Goal: Task Accomplishment & Management: Use online tool/utility

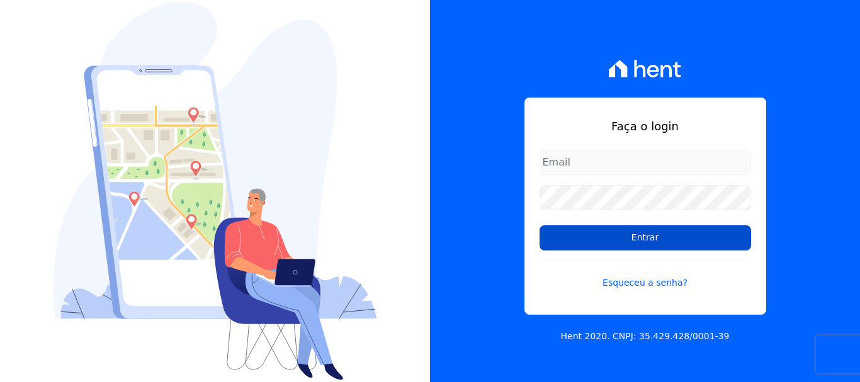
type input "[EMAIL_ADDRESS][DOMAIN_NAME]"
click at [612, 249] on input "Entrar" at bounding box center [646, 237] width 212 height 25
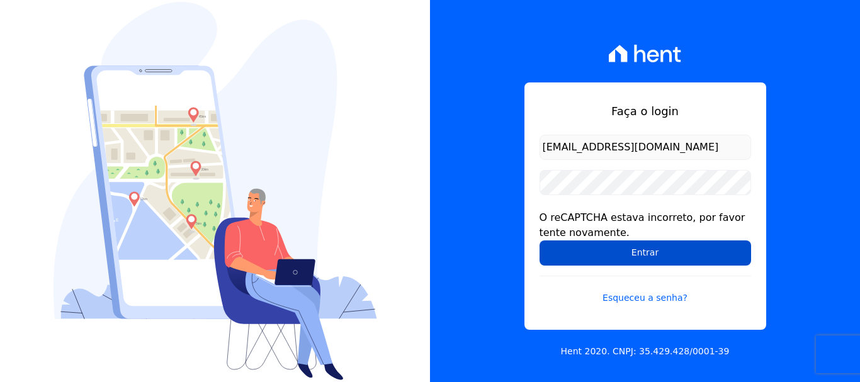
click at [620, 253] on input "Entrar" at bounding box center [646, 253] width 212 height 25
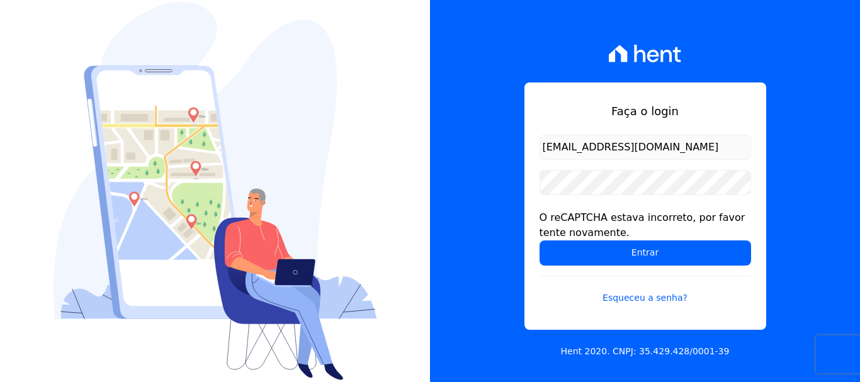
click at [620, 253] on input "Entrar" at bounding box center [646, 253] width 212 height 25
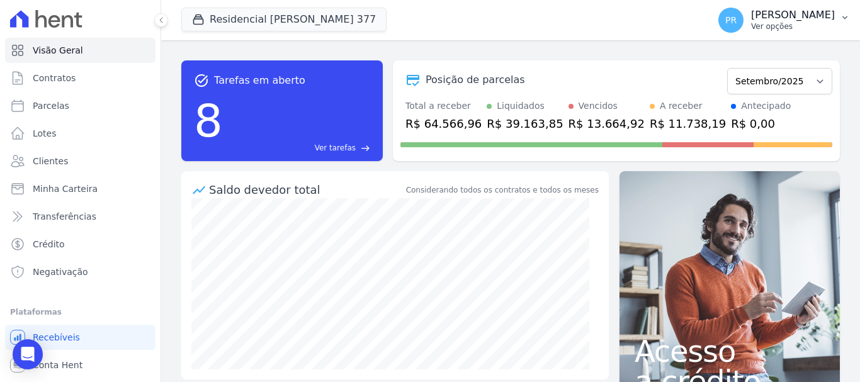
click at [766, 10] on div "PR Pamela Rocha Ver opções" at bounding box center [777, 20] width 117 height 25
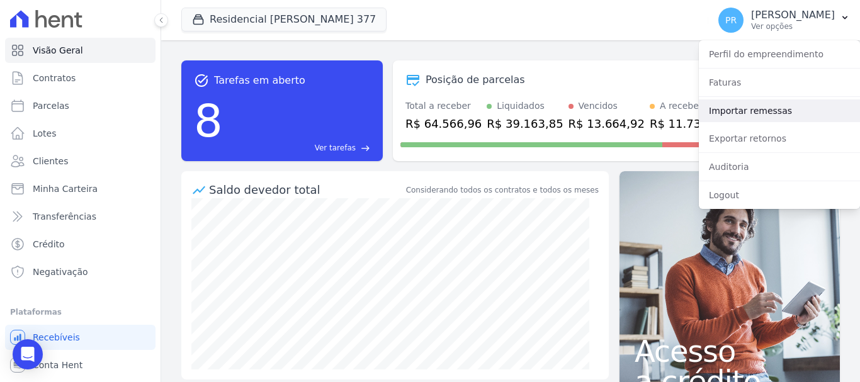
click at [746, 106] on link "Importar remessas" at bounding box center [779, 111] width 161 height 23
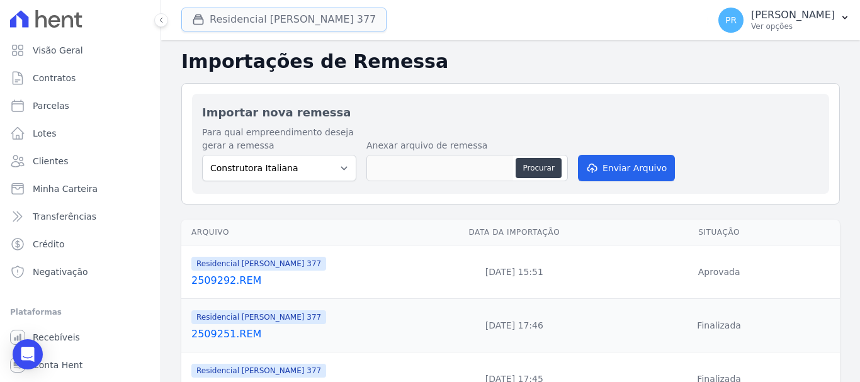
click at [280, 23] on button "Residencial Maria Da Glória 377" at bounding box center [283, 20] width 205 height 24
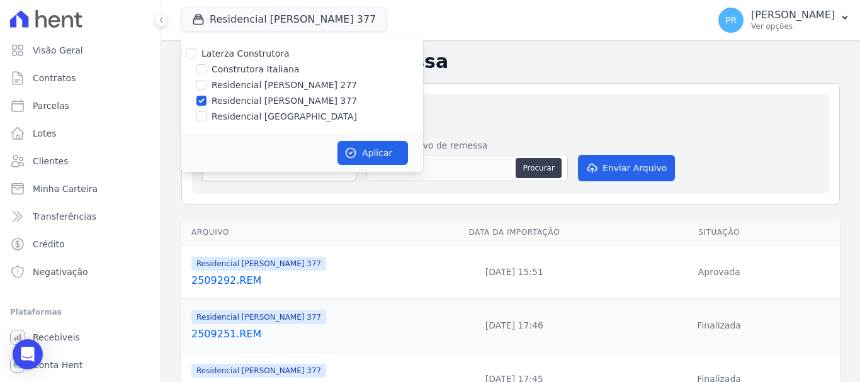
click at [261, 85] on label "Residencial [PERSON_NAME] 277" at bounding box center [284, 85] width 145 height 13
click at [207, 85] on input "Residencial [PERSON_NAME] 277" at bounding box center [202, 85] width 10 height 10
checkbox input "true"
click at [260, 100] on label "Residencial [PERSON_NAME] 377" at bounding box center [284, 100] width 145 height 13
click at [207, 100] on input "Residencial [PERSON_NAME] 377" at bounding box center [202, 101] width 10 height 10
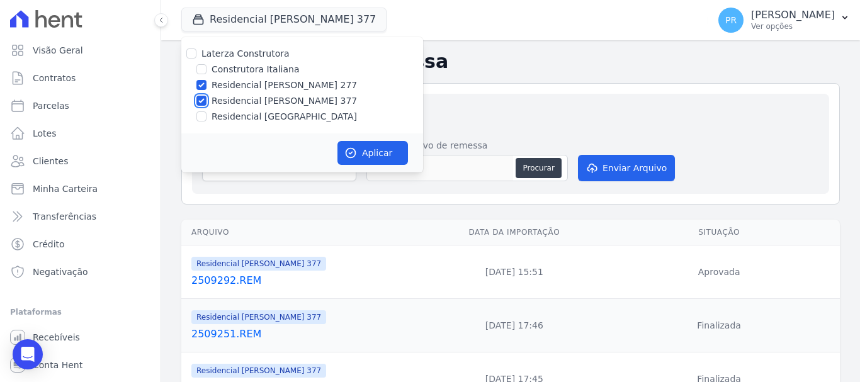
checkbox input "false"
click at [261, 85] on label "Residencial [PERSON_NAME] 277" at bounding box center [284, 85] width 145 height 13
click at [207, 85] on input "Residencial [PERSON_NAME] 277" at bounding box center [202, 85] width 10 height 10
checkbox input "false"
click at [276, 114] on label "Residencial [GEOGRAPHIC_DATA]" at bounding box center [284, 116] width 145 height 13
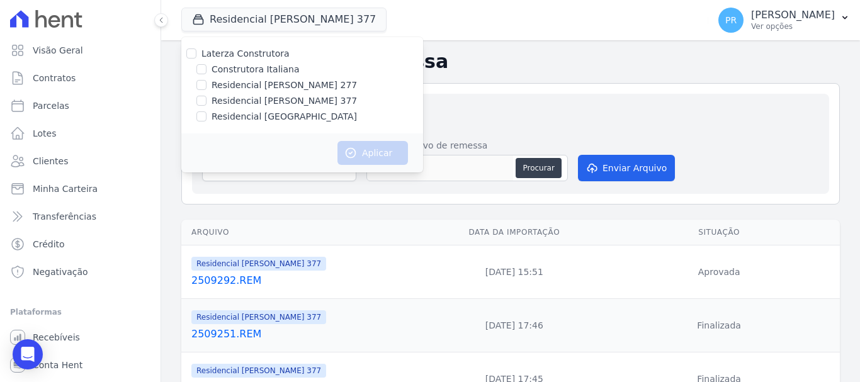
click at [207, 114] on input "Residencial [GEOGRAPHIC_DATA]" at bounding box center [202, 116] width 10 height 10
checkbox input "true"
click at [369, 155] on button "Aplicar" at bounding box center [373, 153] width 71 height 24
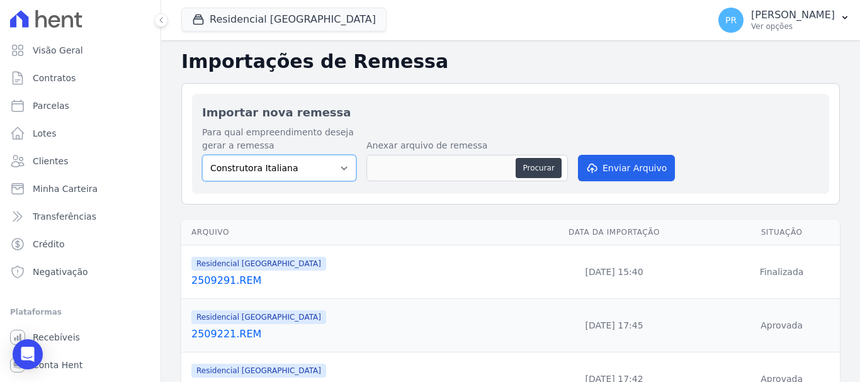
drag, startPoint x: 280, startPoint y: 177, endPoint x: 292, endPoint y: 180, distance: 12.4
click at [296, 173] on select "Construtora Italiana Residencial Maria da Glória 277 Residencial Maria da Glóri…" at bounding box center [279, 168] width 154 height 26
select select "6440c0a1-232b-4aa1-adfe-88cb95fffe46"
click at [202, 155] on select "Construtora Italiana Residencial Maria da Glória 277 Residencial Maria da Glóri…" at bounding box center [279, 168] width 154 height 26
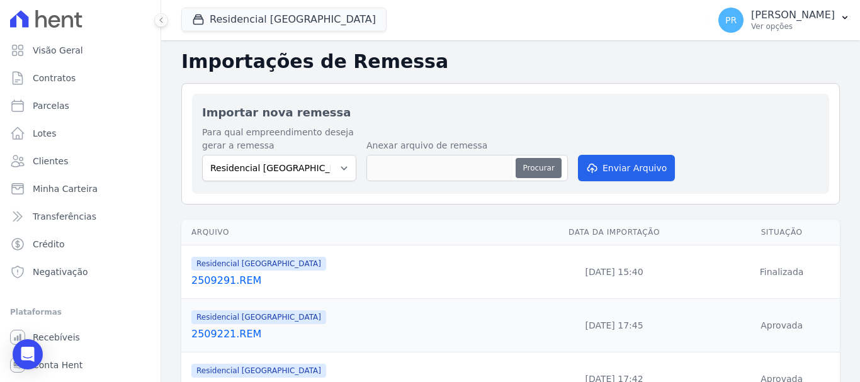
click at [538, 169] on button "Procurar" at bounding box center [538, 168] width 45 height 20
type input "2509301.REM"
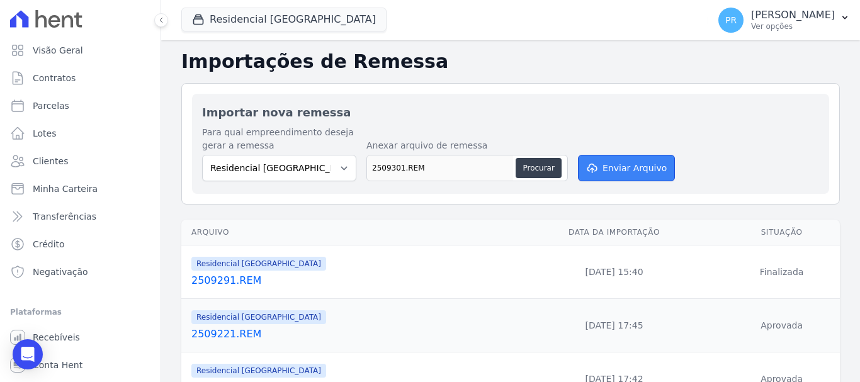
click at [619, 168] on button "Enviar Arquivo" at bounding box center [626, 168] width 97 height 26
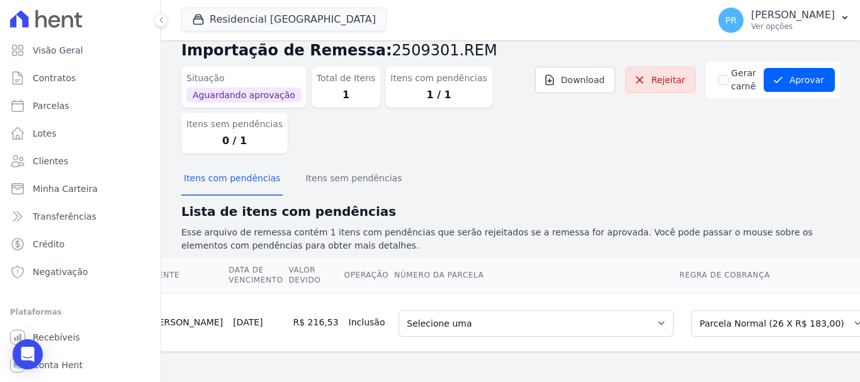
scroll to position [0, 120]
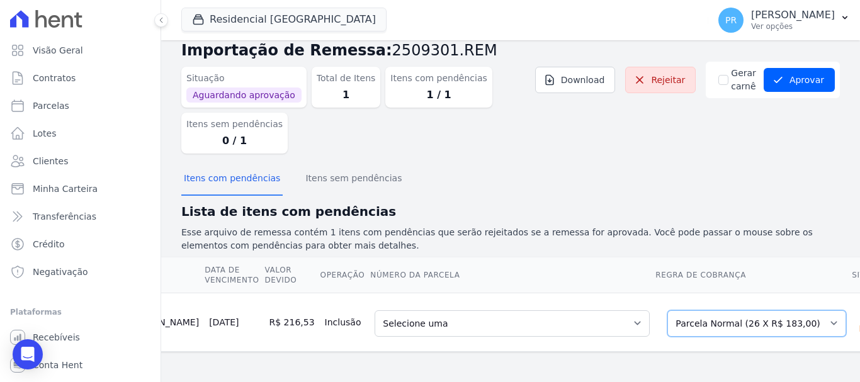
drag, startPoint x: 754, startPoint y: 310, endPoint x: 740, endPoint y: 313, distance: 14.2
click at [754, 311] on select "Selecione uma Nova Parcela Avulsa Parcela Avulsa Existente Parcela Normal (26 X…" at bounding box center [757, 324] width 179 height 26
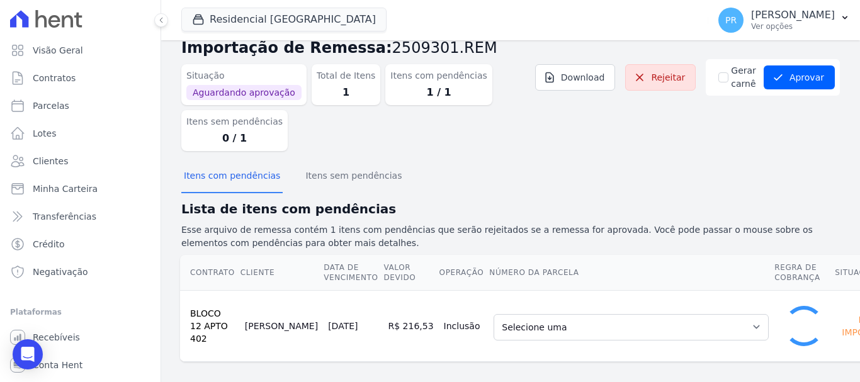
scroll to position [18, 0]
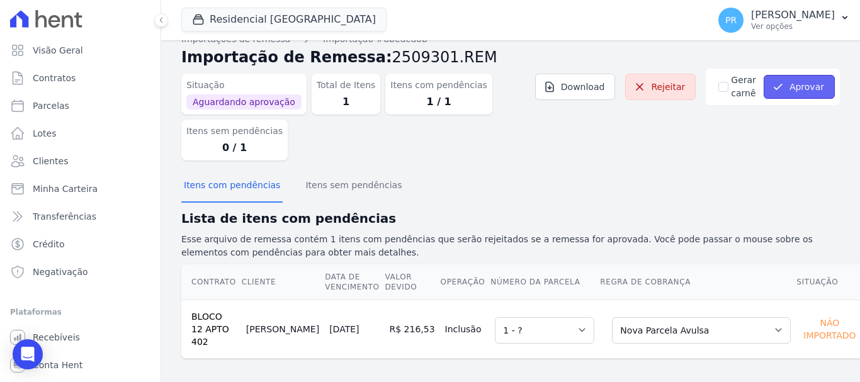
click at [792, 94] on button "Aprovar" at bounding box center [799, 87] width 71 height 24
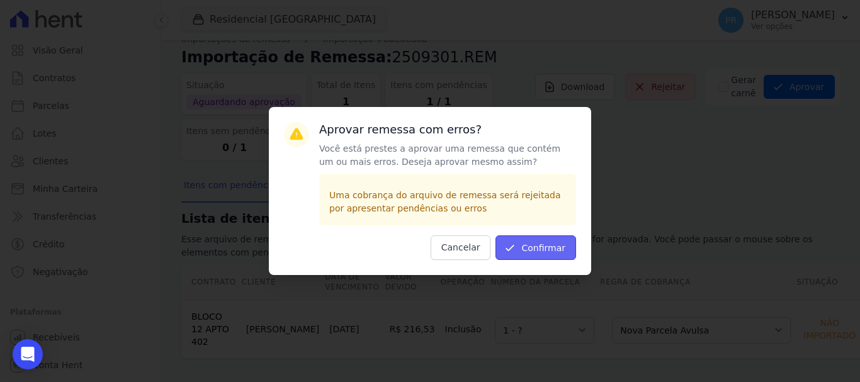
click at [554, 249] on button "Confirmar" at bounding box center [536, 248] width 81 height 25
